Goal: Find specific page/section: Find specific page/section

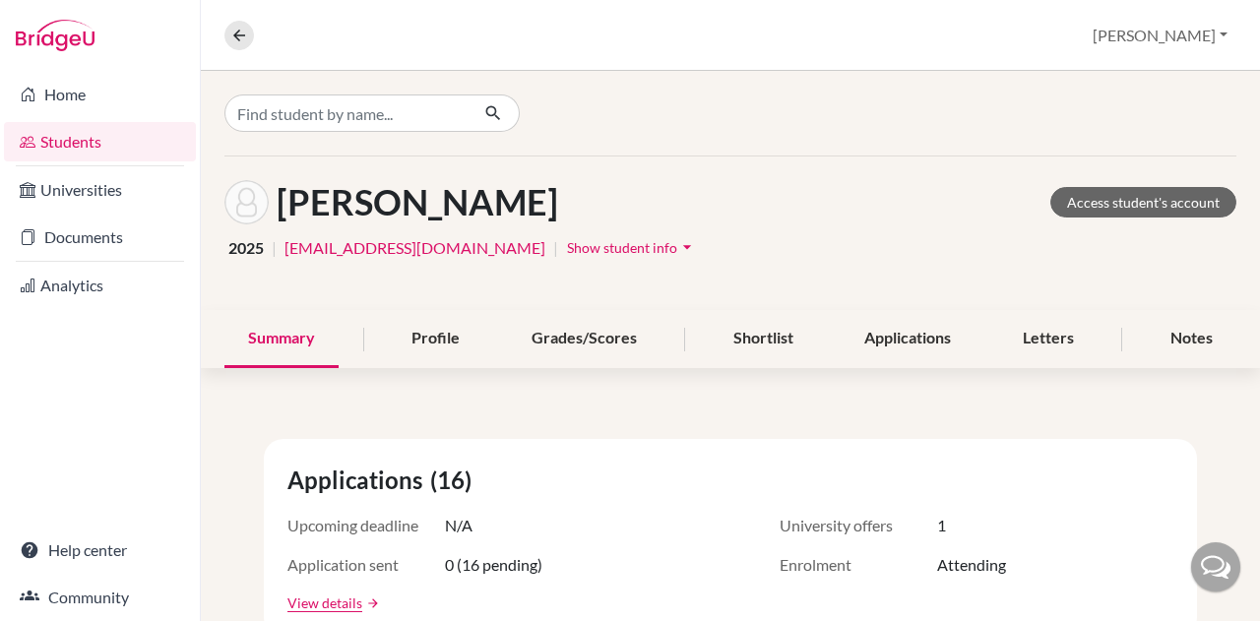
click at [401, 92] on div at bounding box center [731, 113] width 1060 height 85
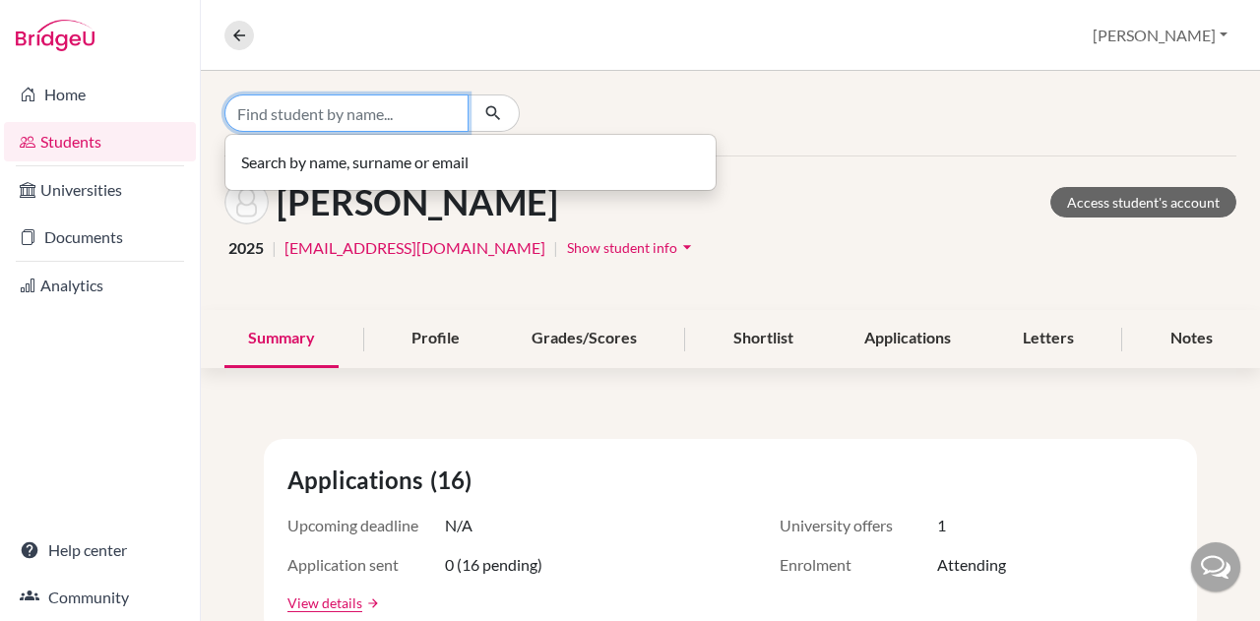
click at [383, 124] on input "Find student by name..." at bounding box center [347, 113] width 244 height 37
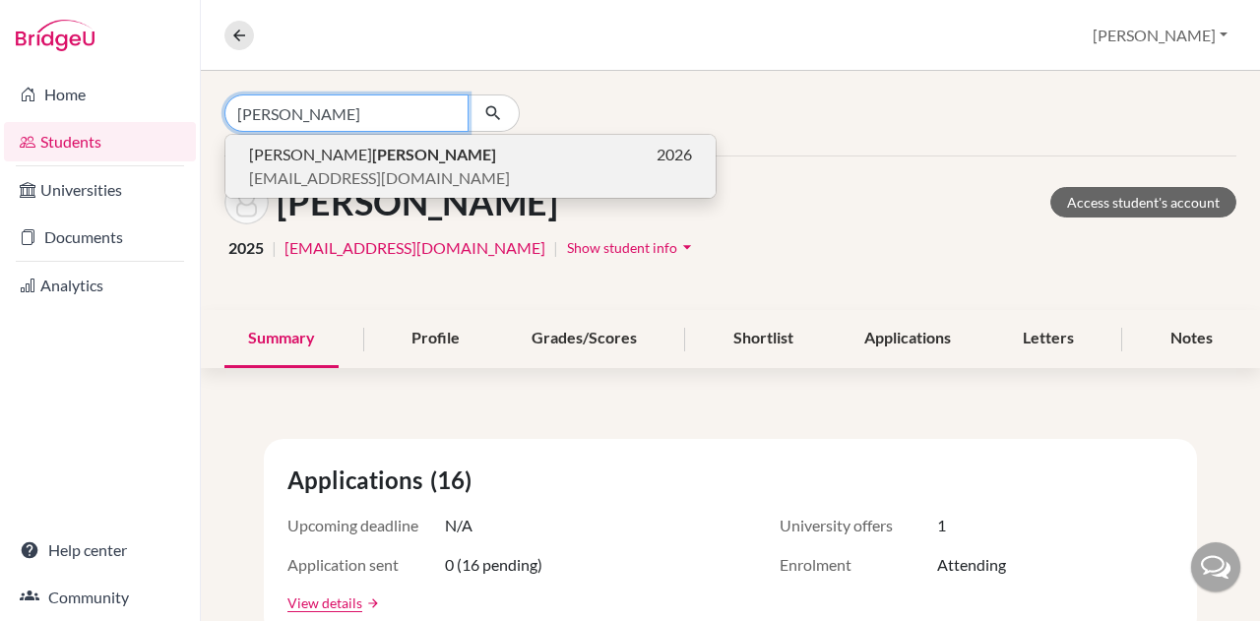
type input "[PERSON_NAME]"
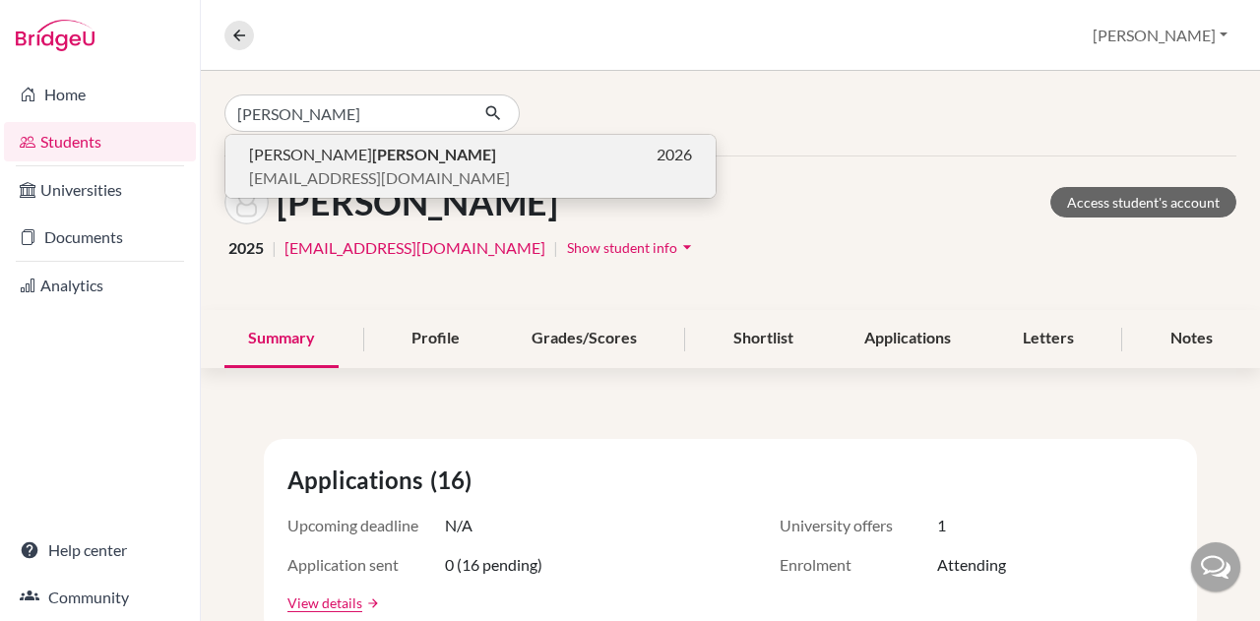
click at [276, 166] on span "[EMAIL_ADDRESS][DOMAIN_NAME]" at bounding box center [379, 178] width 261 height 24
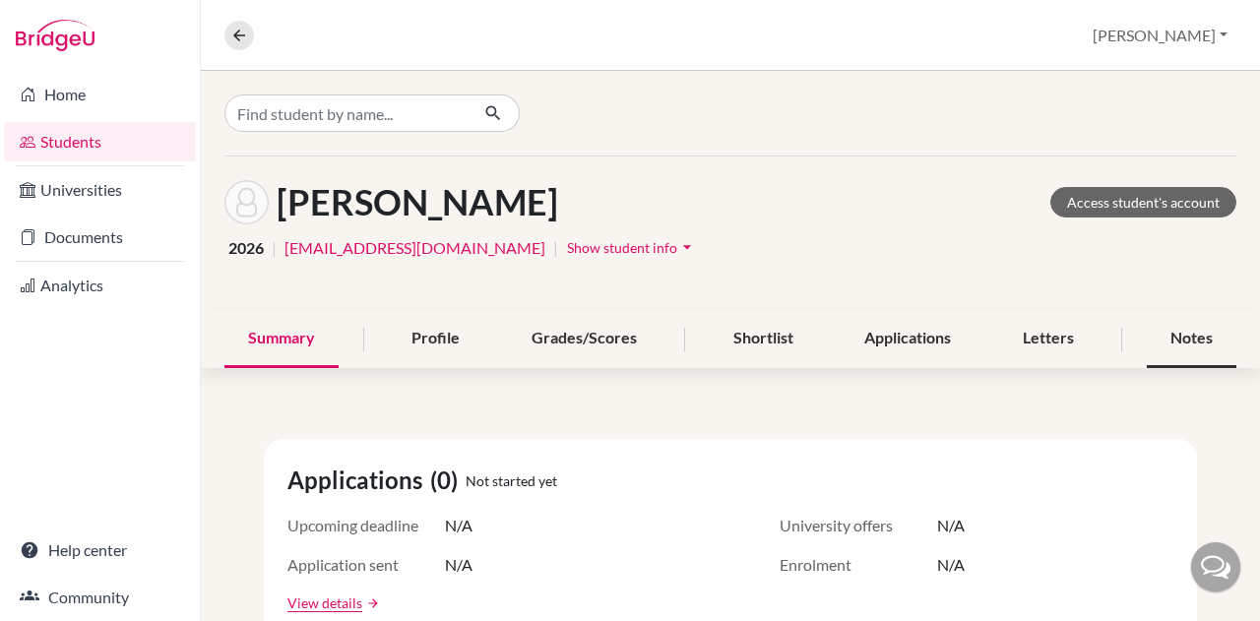
click at [1147, 332] on div "Notes" at bounding box center [1192, 339] width 90 height 58
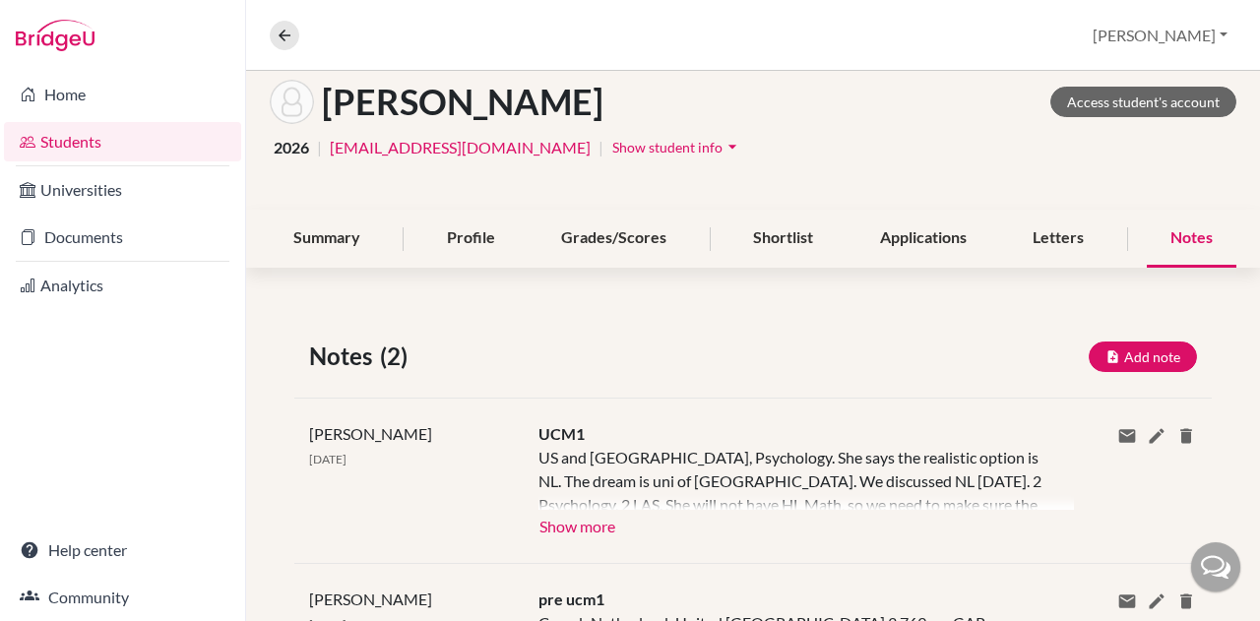
scroll to position [251, 0]
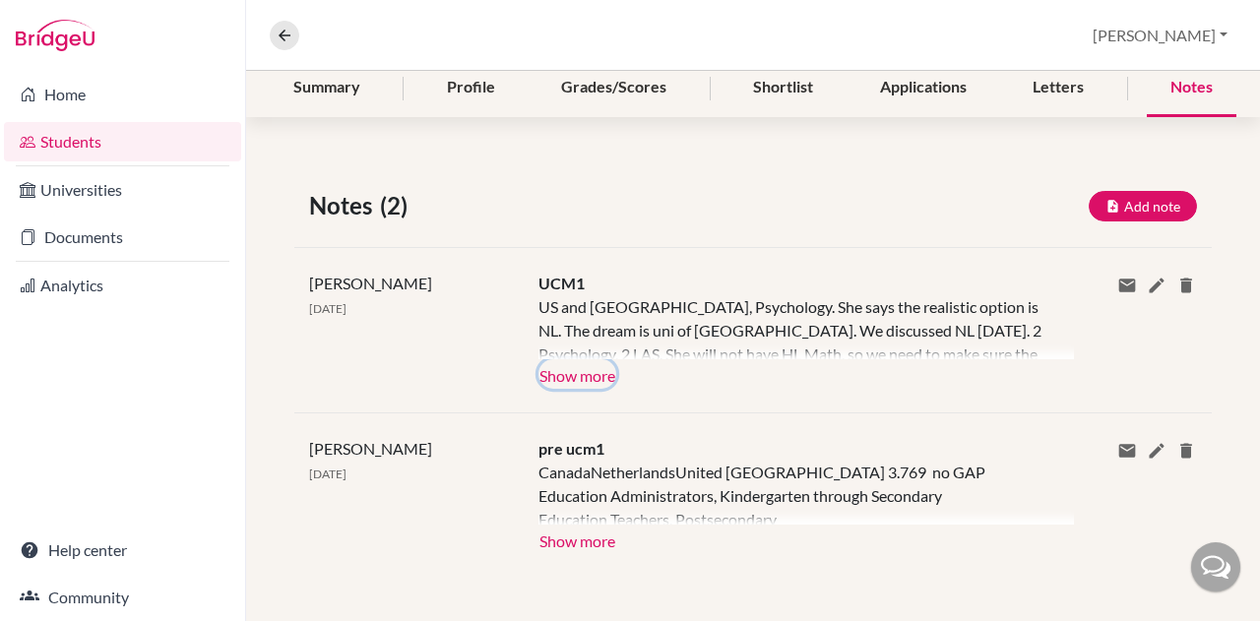
click at [581, 372] on button "Show more" at bounding box center [578, 374] width 78 height 30
